Goal: Navigation & Orientation: Find specific page/section

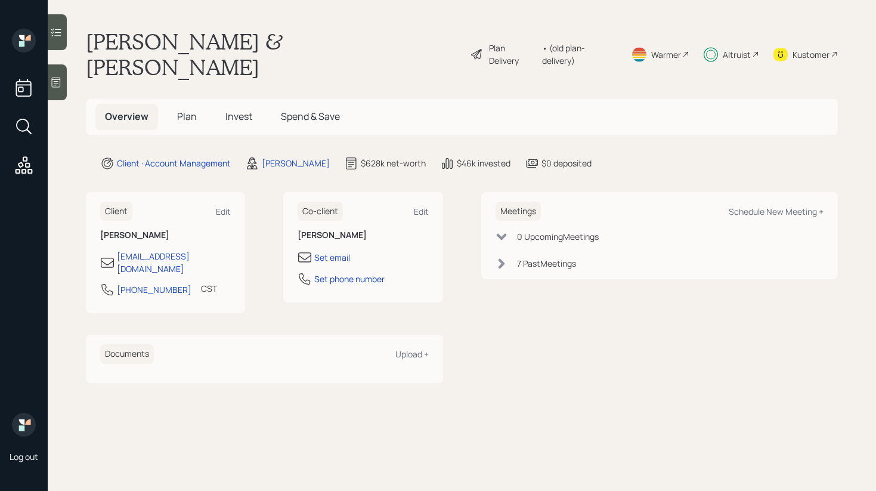
click at [228, 110] on span "Invest" at bounding box center [238, 116] width 27 height 13
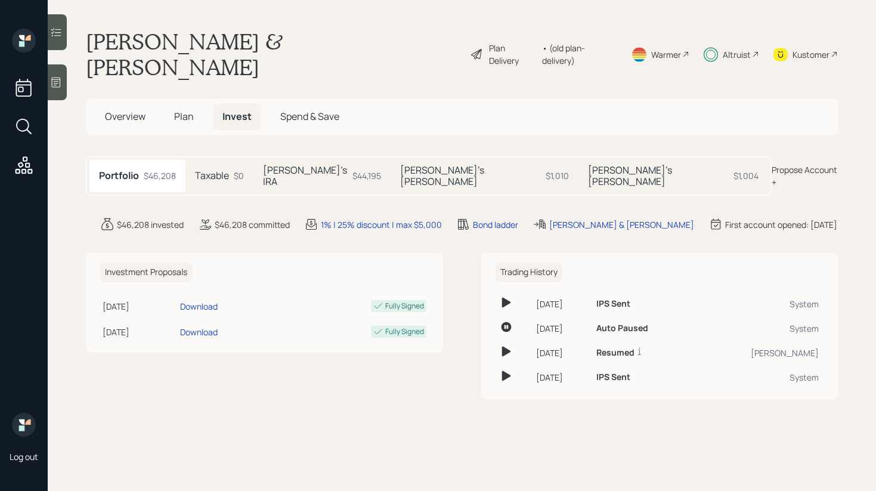
click at [184, 110] on span "Plan" at bounding box center [184, 116] width 20 height 13
